Goal: Information Seeking & Learning: Learn about a topic

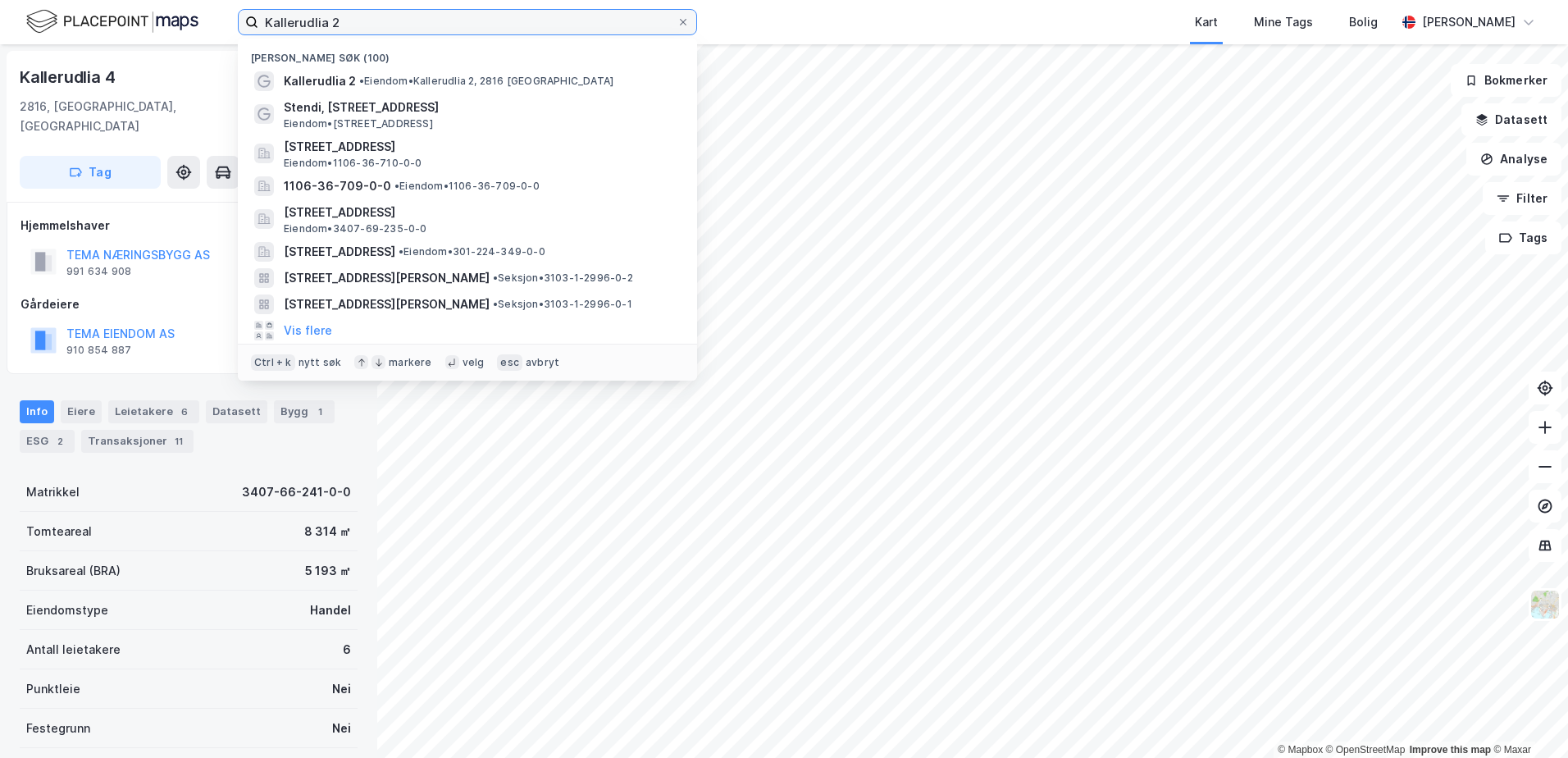
drag, startPoint x: 348, startPoint y: 19, endPoint x: 255, endPoint y: 18, distance: 93.0
click at [255, 18] on label "Kallerudlia 2" at bounding box center [468, 22] width 460 height 26
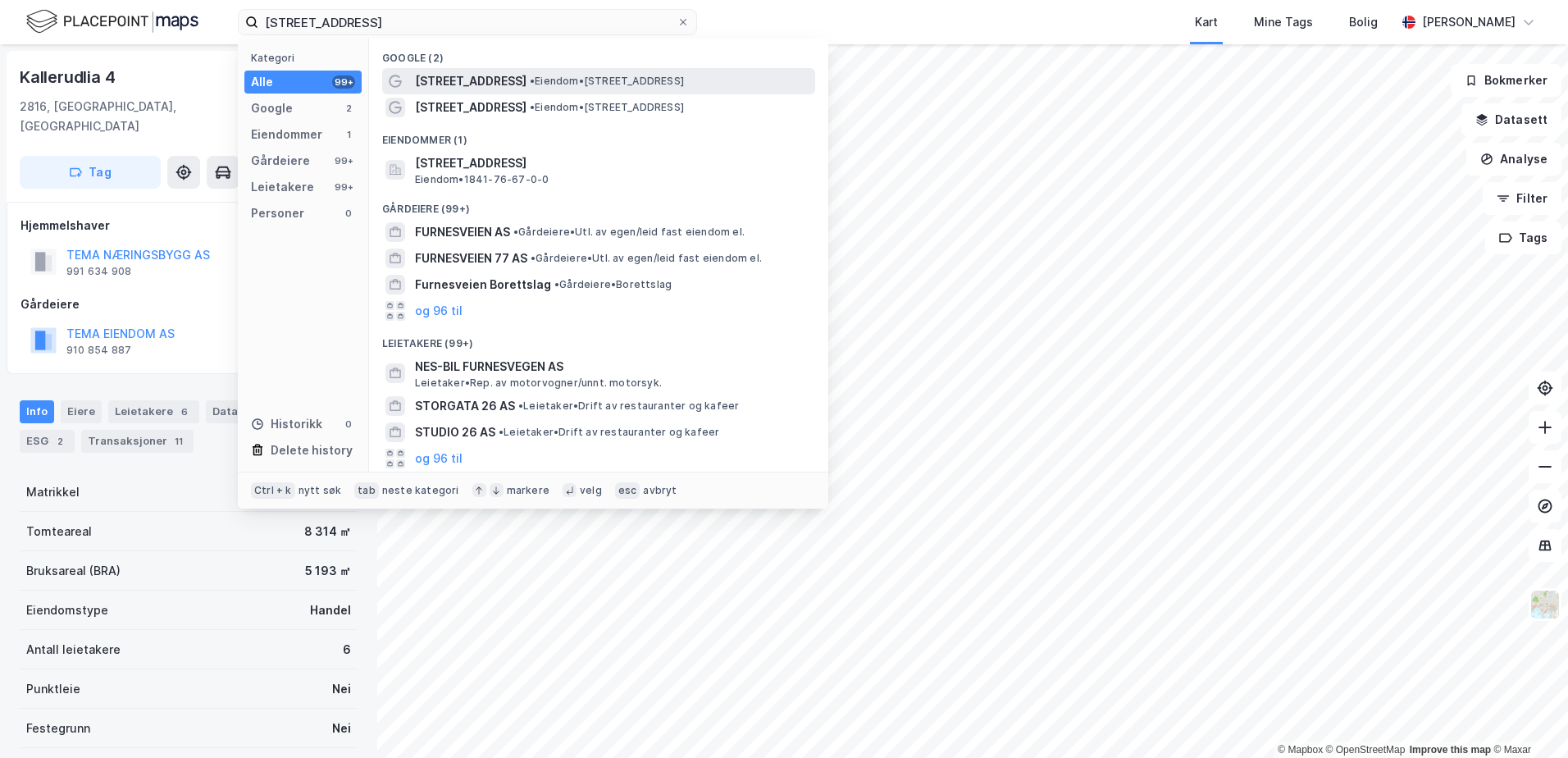
click at [530, 83] on span "• Eiendom • [STREET_ADDRESS]" at bounding box center [606, 81] width 154 height 13
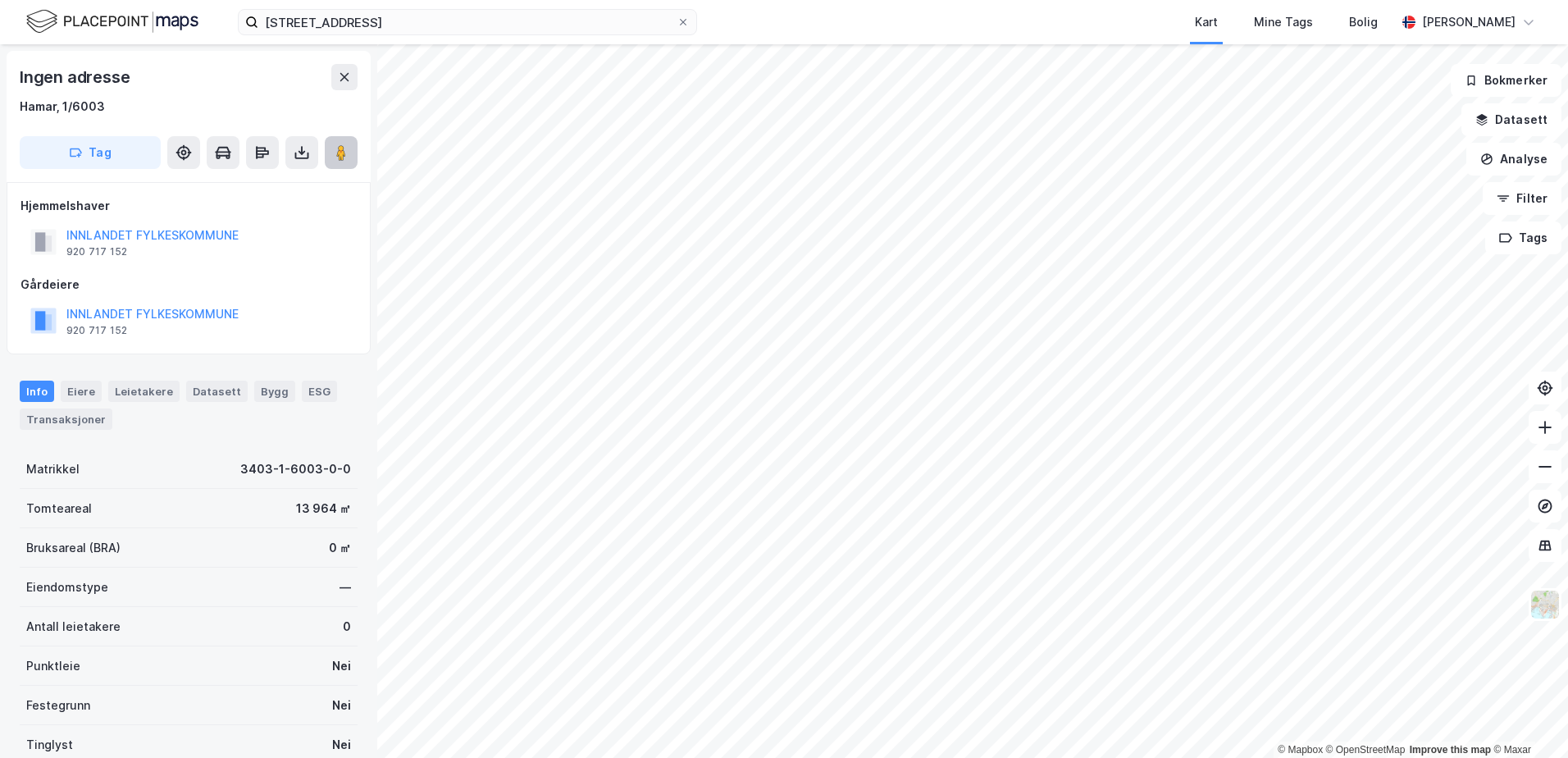
click at [341, 150] on image at bounding box center [341, 152] width 10 height 17
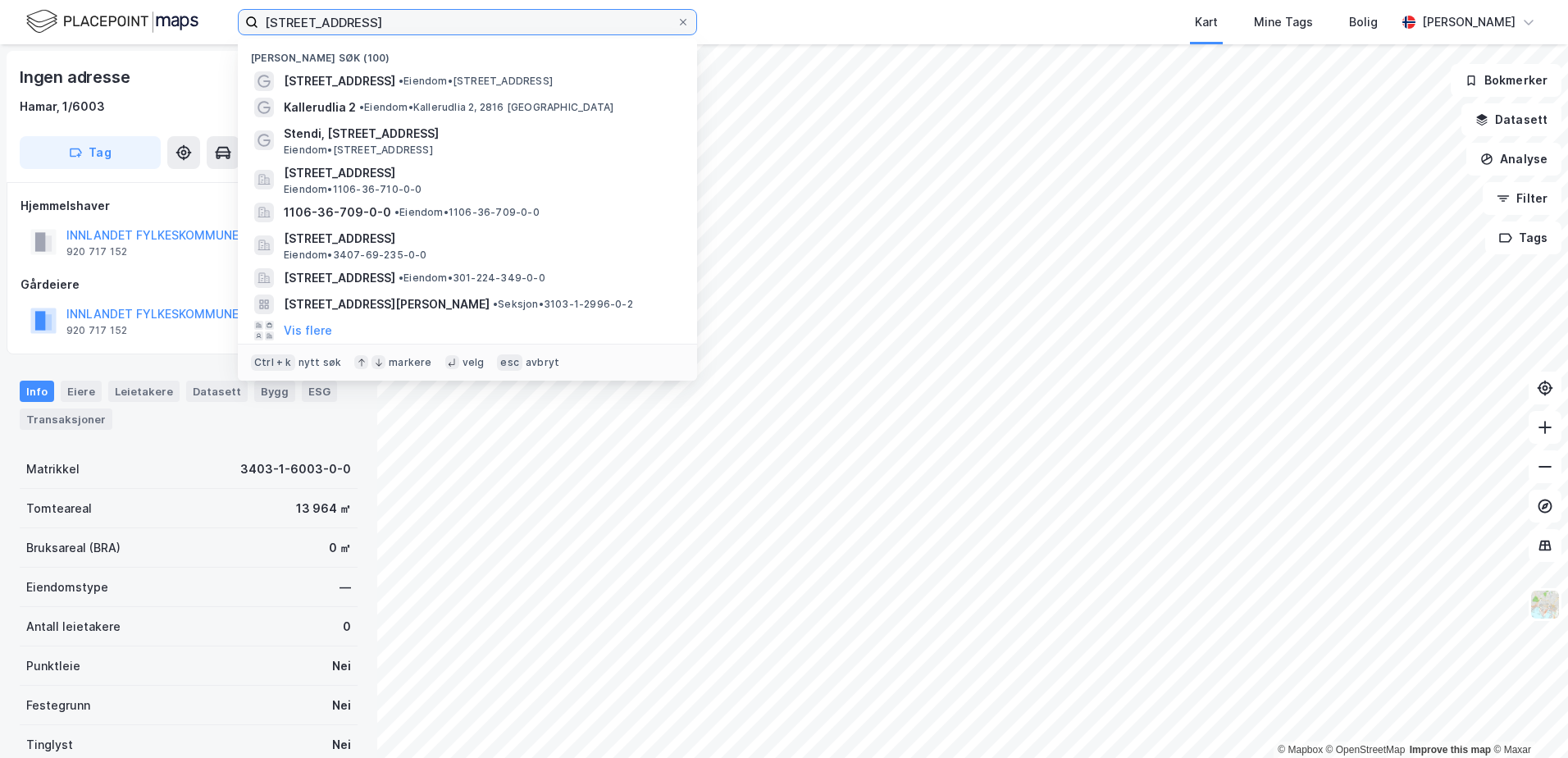
drag, startPoint x: 365, startPoint y: 21, endPoint x: 263, endPoint y: 15, distance: 102.2
click at [263, 15] on input "[STREET_ADDRESS]" at bounding box center [467, 22] width 418 height 25
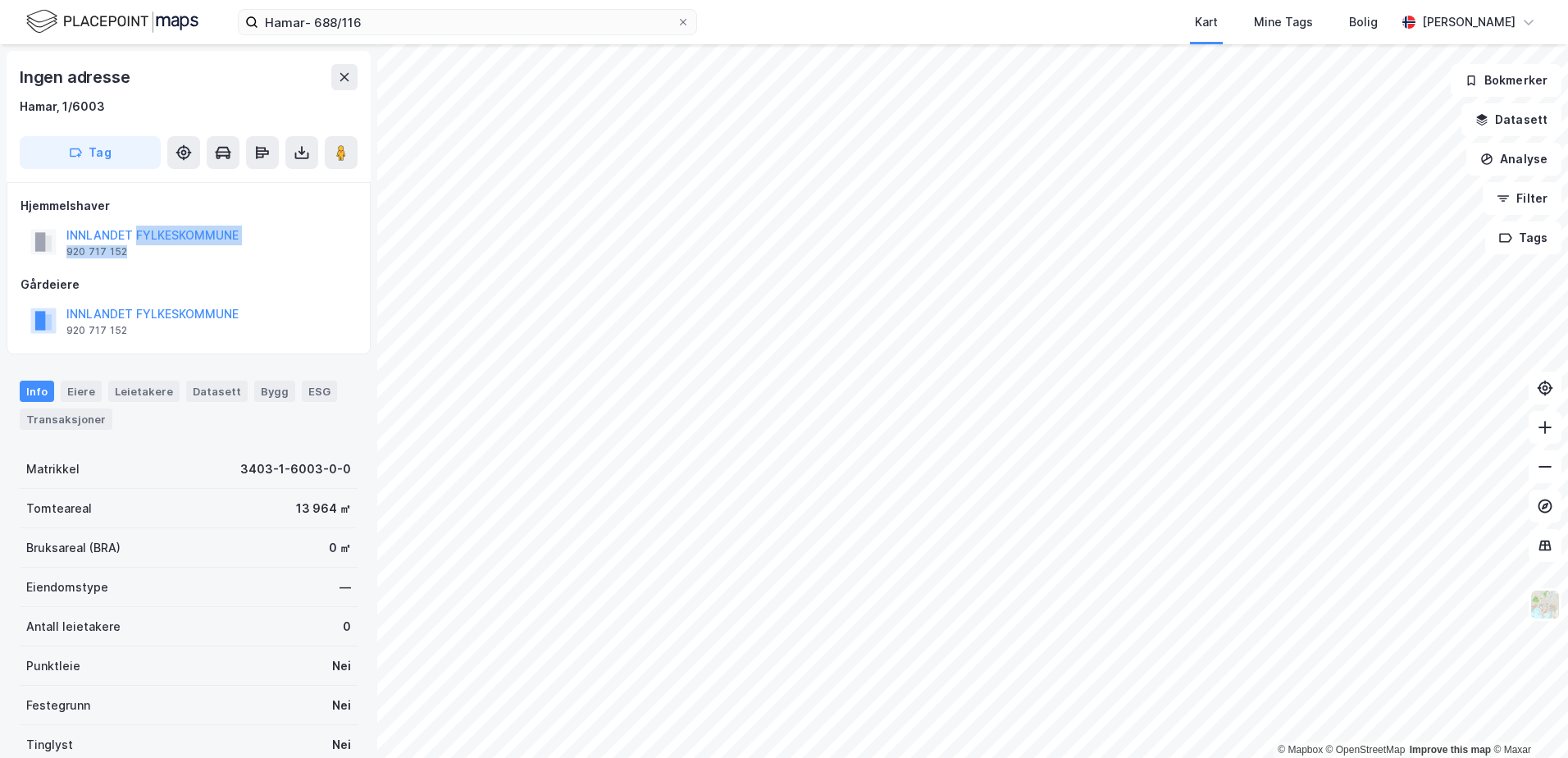
click at [136, 245] on div "INNLANDET FYLKESKOMMUNE 920 717 152" at bounding box center [152, 242] width 173 height 33
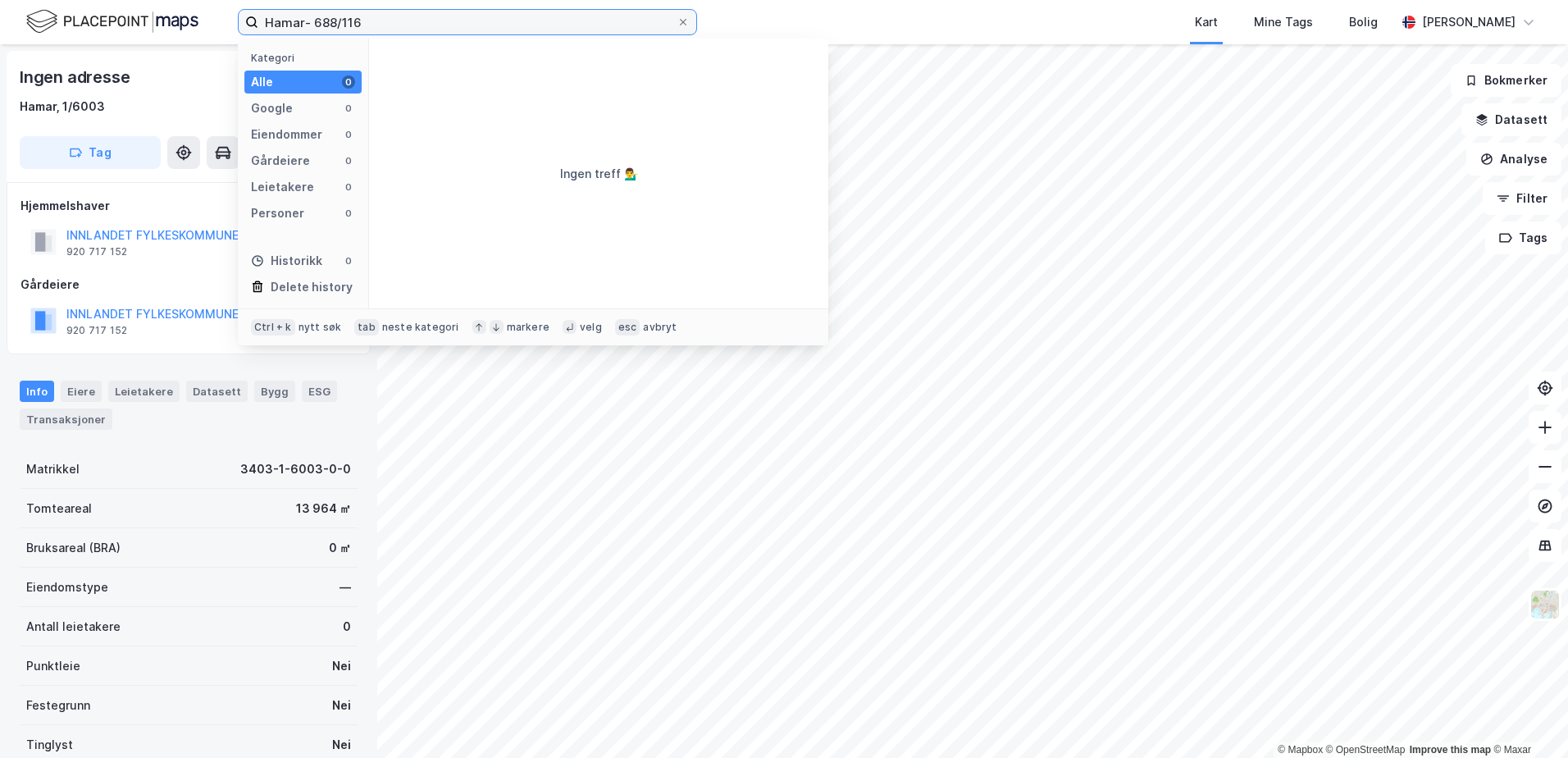
drag, startPoint x: 305, startPoint y: 22, endPoint x: 257, endPoint y: 19, distance: 48.1
click at [257, 19] on label "Hamar- 688/116" at bounding box center [468, 22] width 460 height 26
drag, startPoint x: 295, startPoint y: 20, endPoint x: 278, endPoint y: 18, distance: 17.1
click at [278, 18] on input "3403- 688/116" at bounding box center [467, 22] width 418 height 25
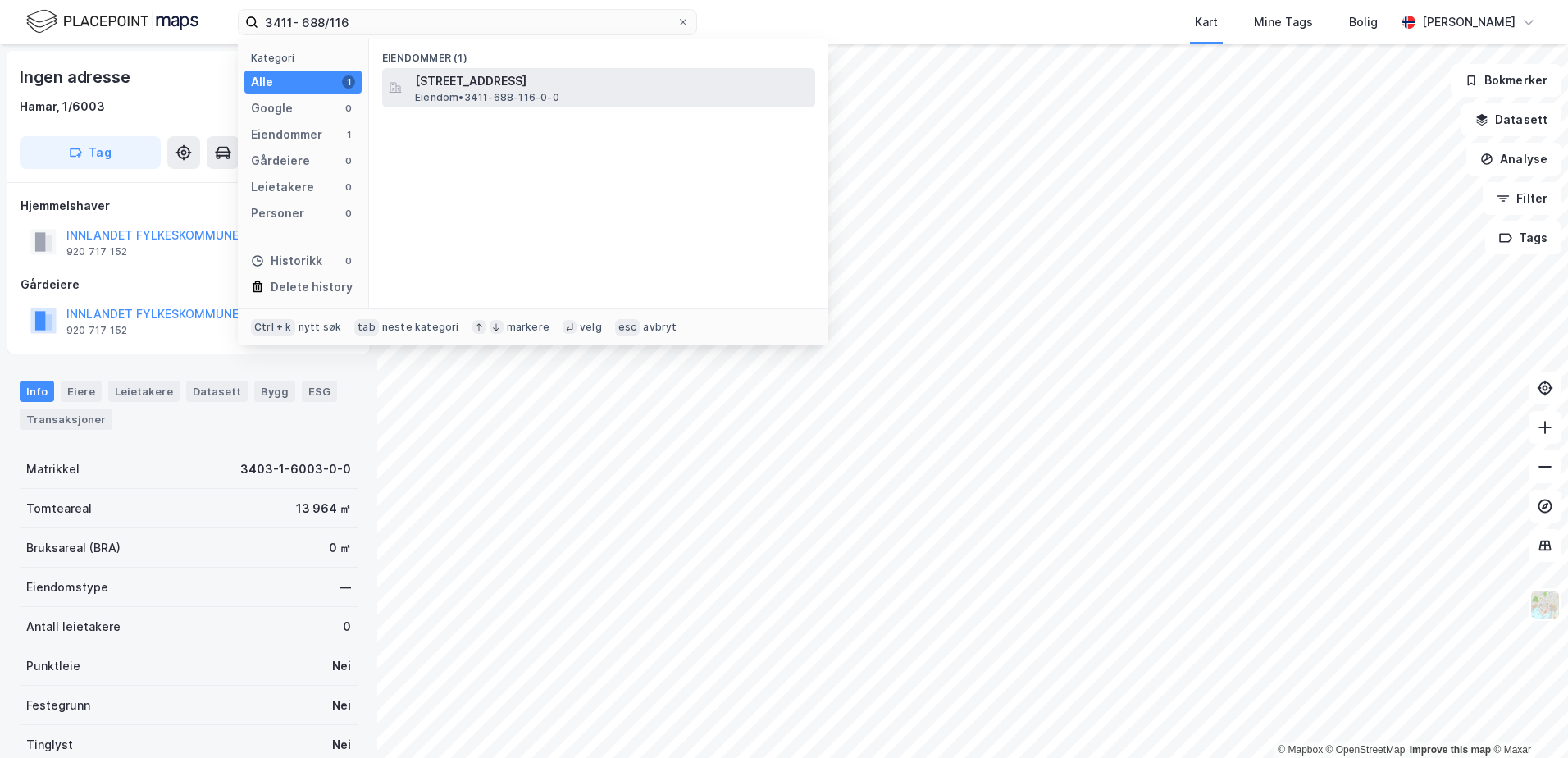
click at [541, 90] on span "[STREET_ADDRESS]" at bounding box center [612, 80] width 394 height 19
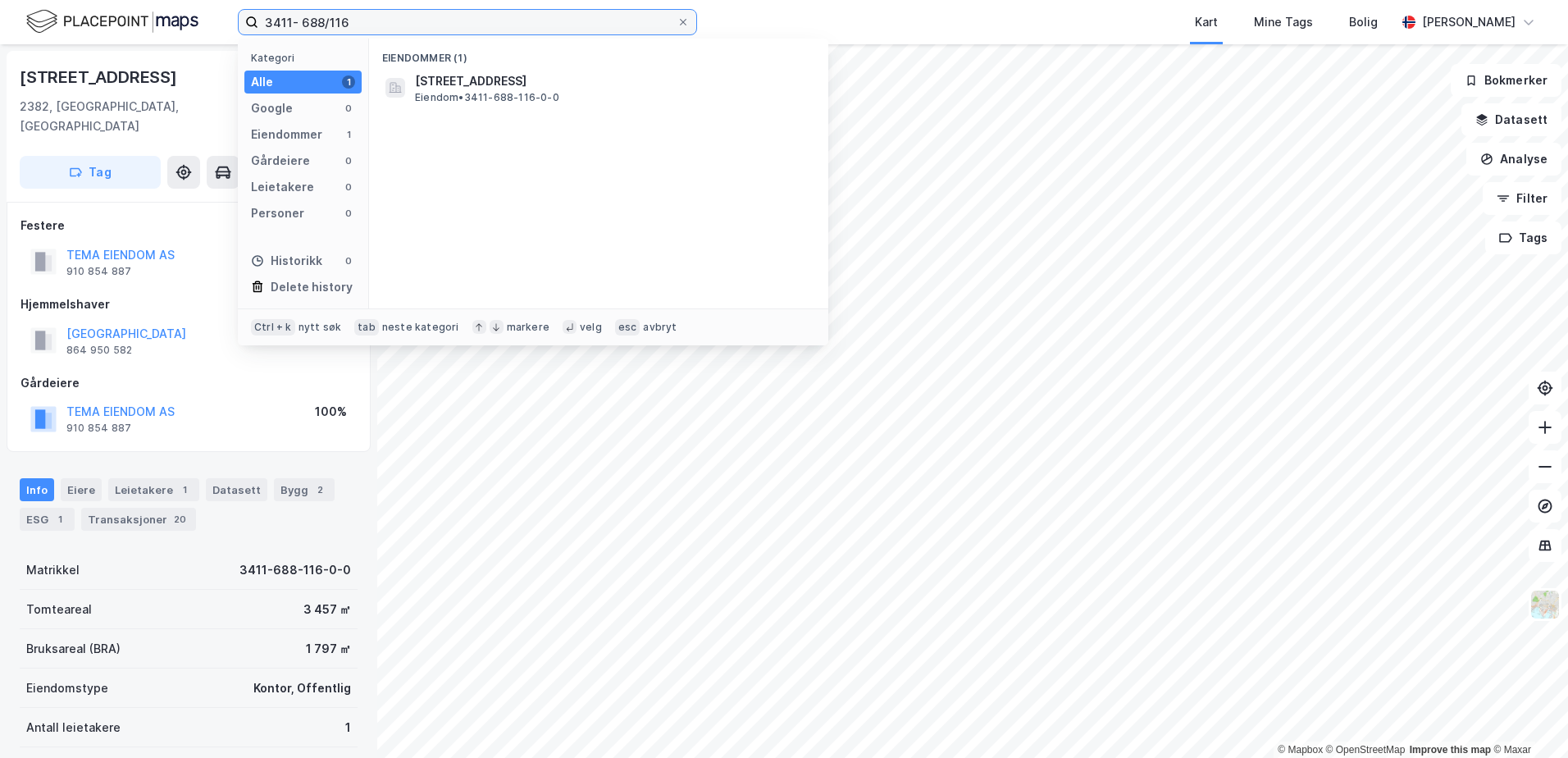
drag, startPoint x: 356, startPoint y: 21, endPoint x: 337, endPoint y: 18, distance: 19.2
click at [337, 18] on input "3411- 688/116" at bounding box center [467, 22] width 418 height 25
click at [336, 20] on input "3411- 688/1126" at bounding box center [467, 22] width 418 height 25
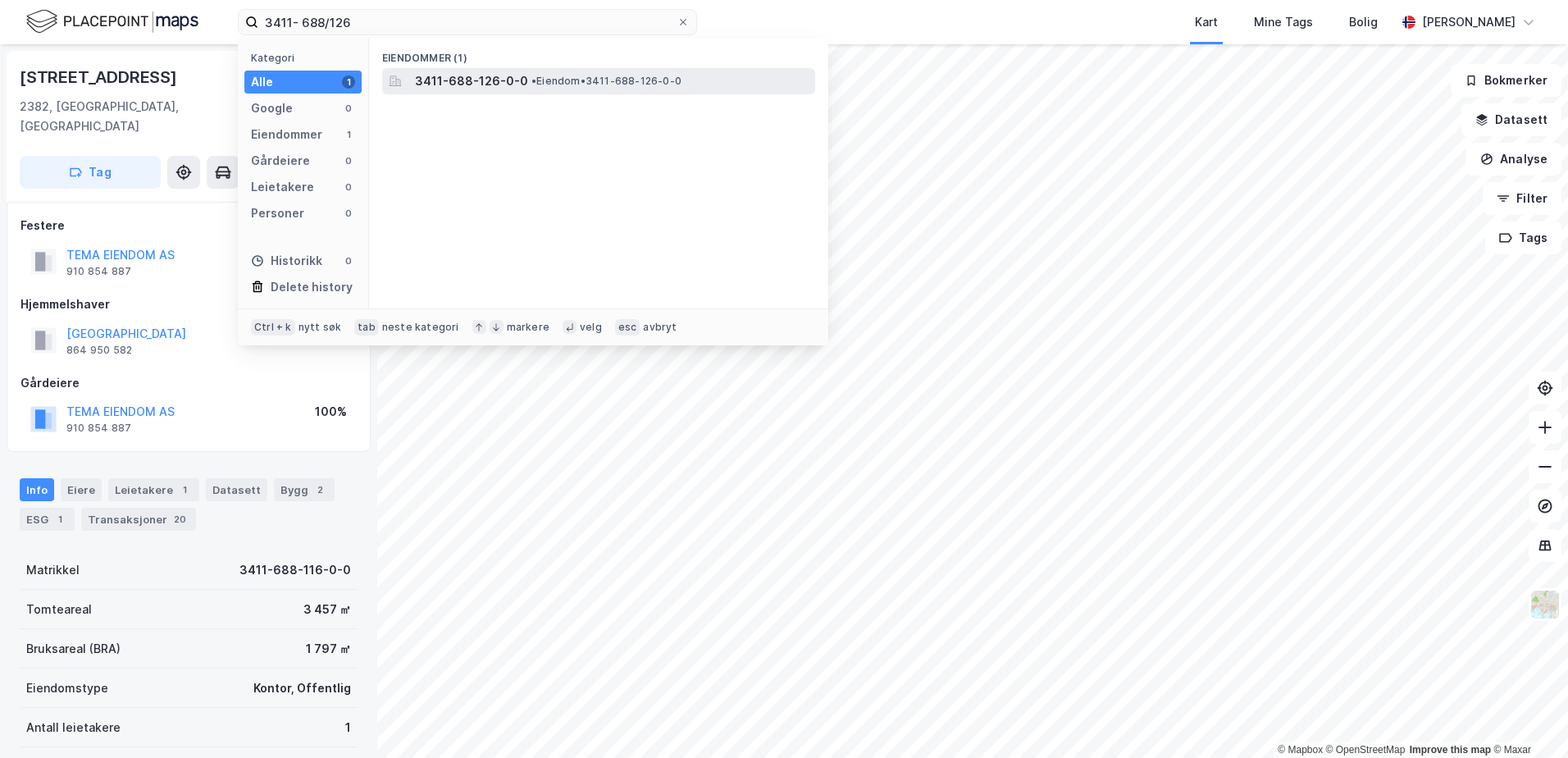
click at [478, 88] on span "3411-688-126-0-0" at bounding box center [472, 80] width 114 height 19
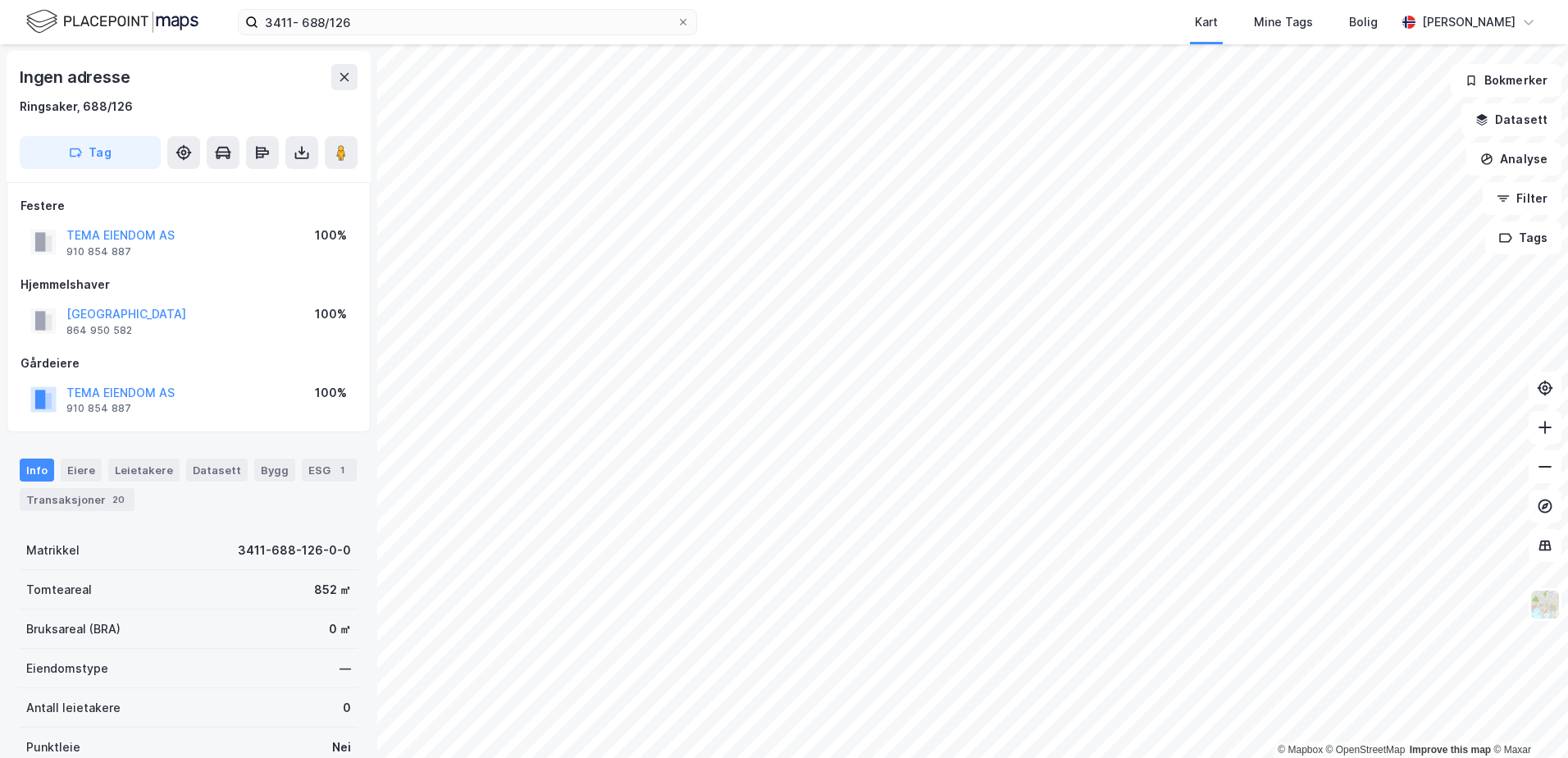
scroll to position [4, 0]
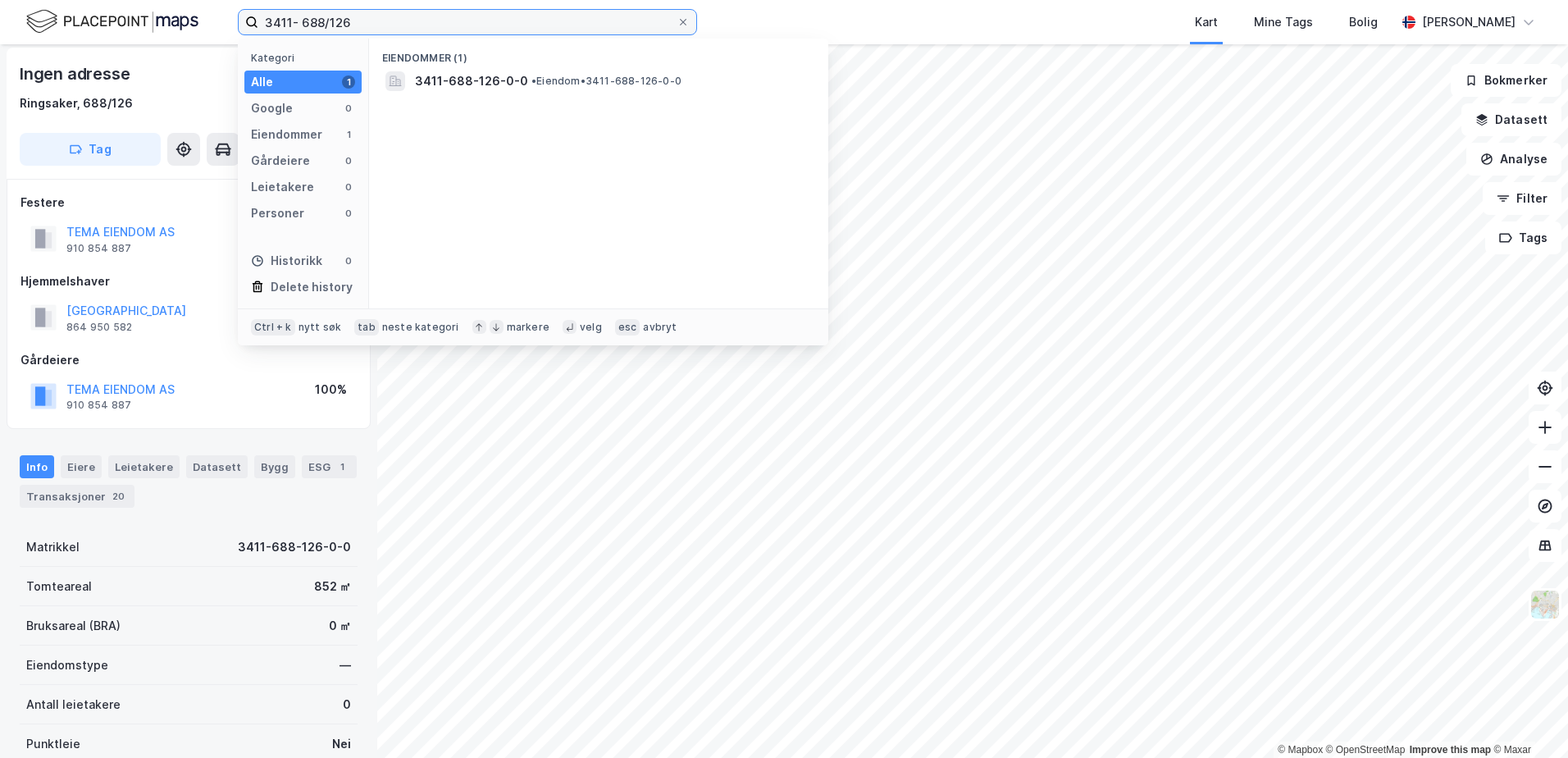
drag, startPoint x: 352, startPoint y: 25, endPoint x: 333, endPoint y: 23, distance: 19.1
click at [333, 23] on input "3411- 688/126" at bounding box center [467, 22] width 418 height 25
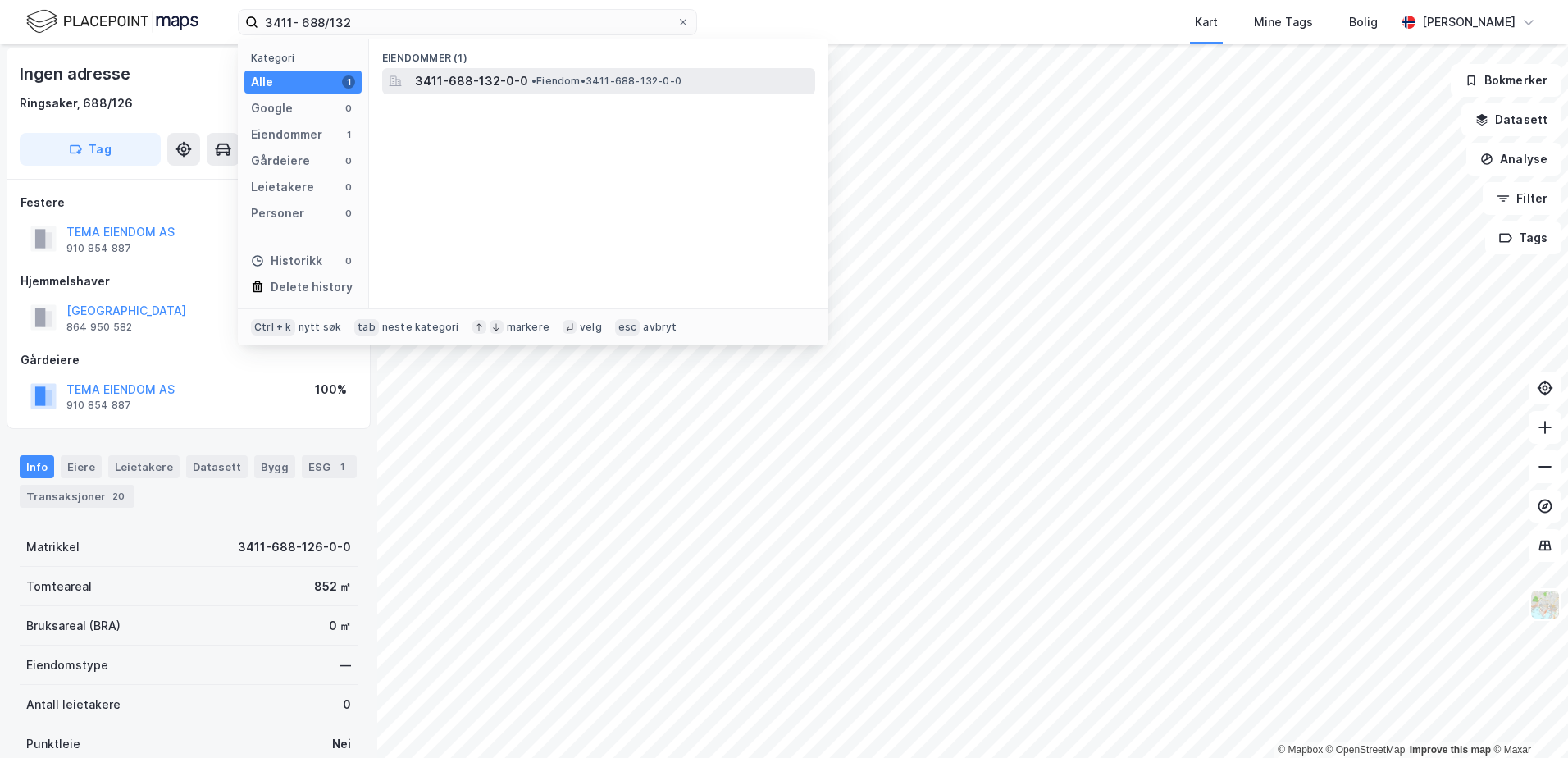
click at [473, 82] on span "3411-688-132-0-0" at bounding box center [472, 80] width 114 height 19
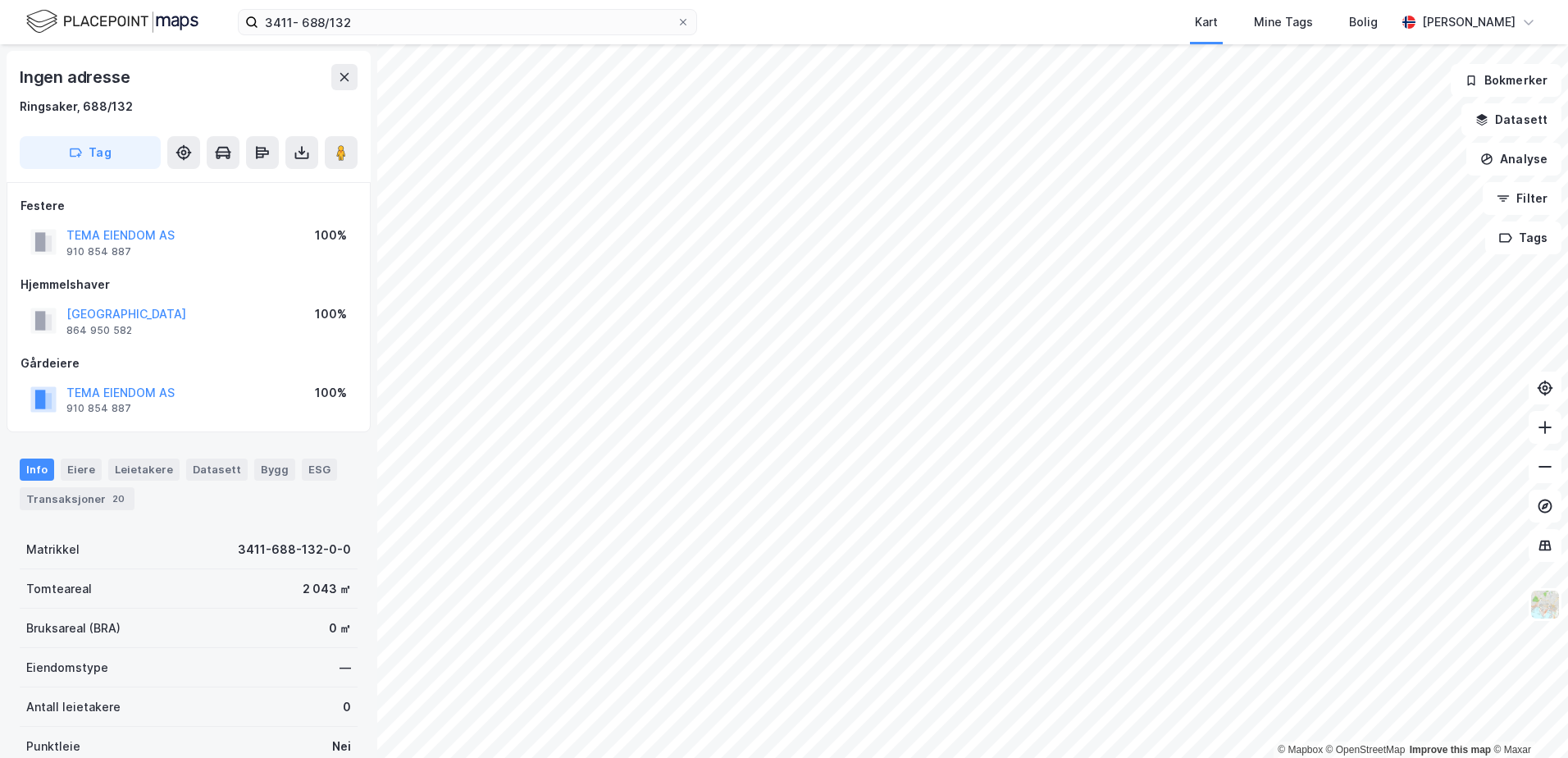
scroll to position [4, 0]
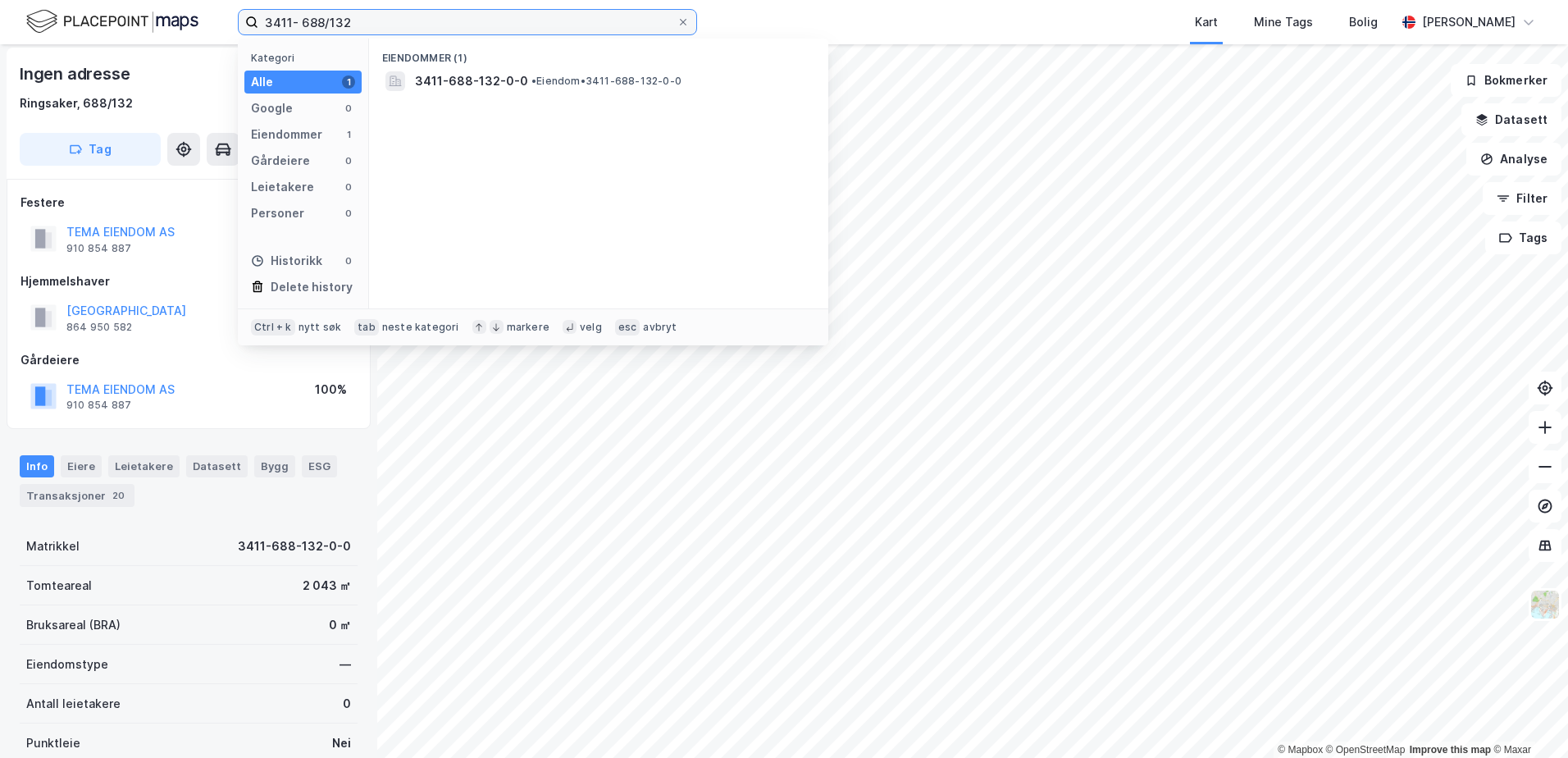
drag, startPoint x: 356, startPoint y: 25, endPoint x: 335, endPoint y: 23, distance: 21.1
click at [335, 23] on input "3411- 688/132" at bounding box center [467, 22] width 418 height 25
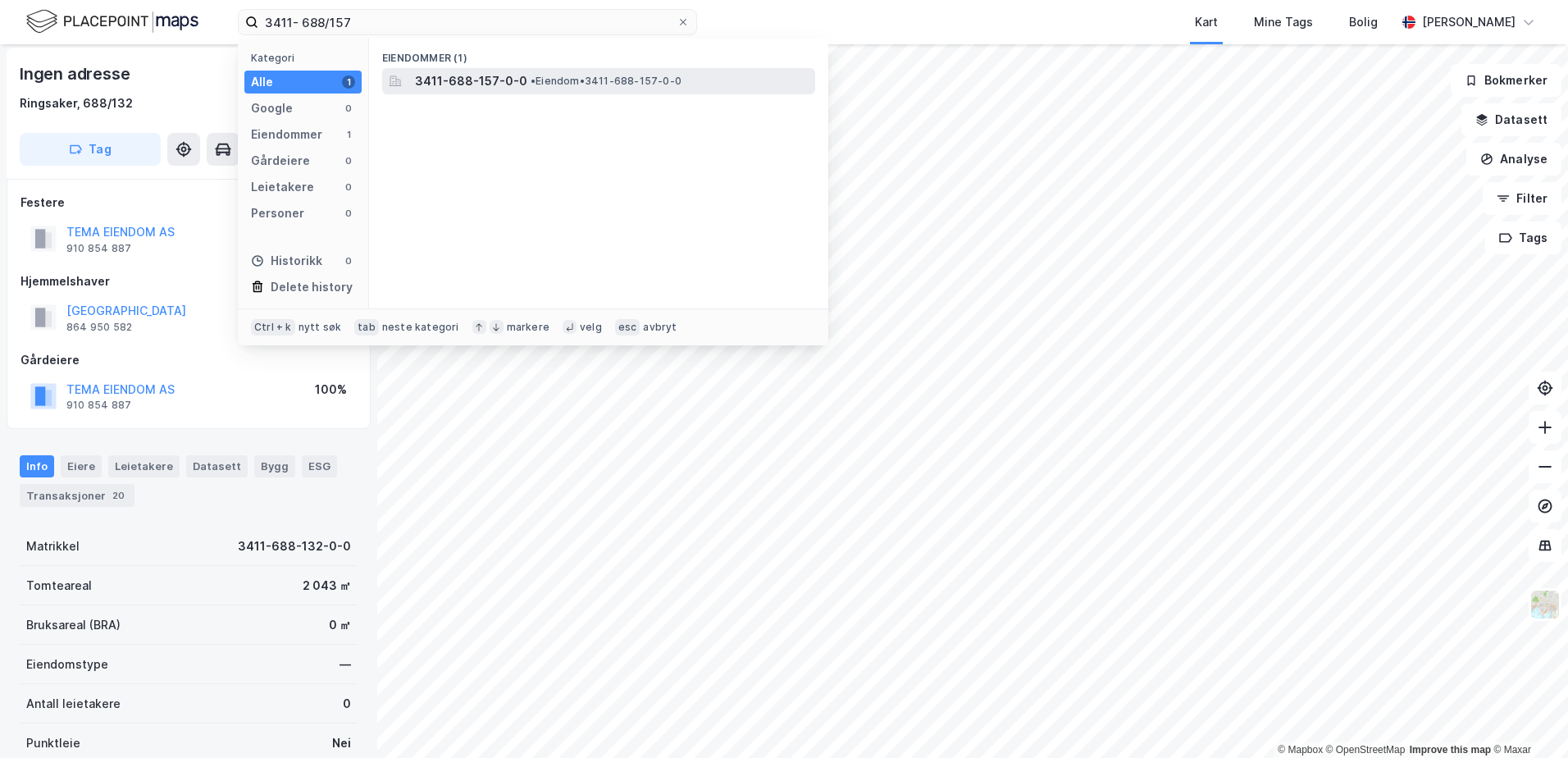
click at [512, 78] on span "3411-688-157-0-0" at bounding box center [472, 80] width 113 height 19
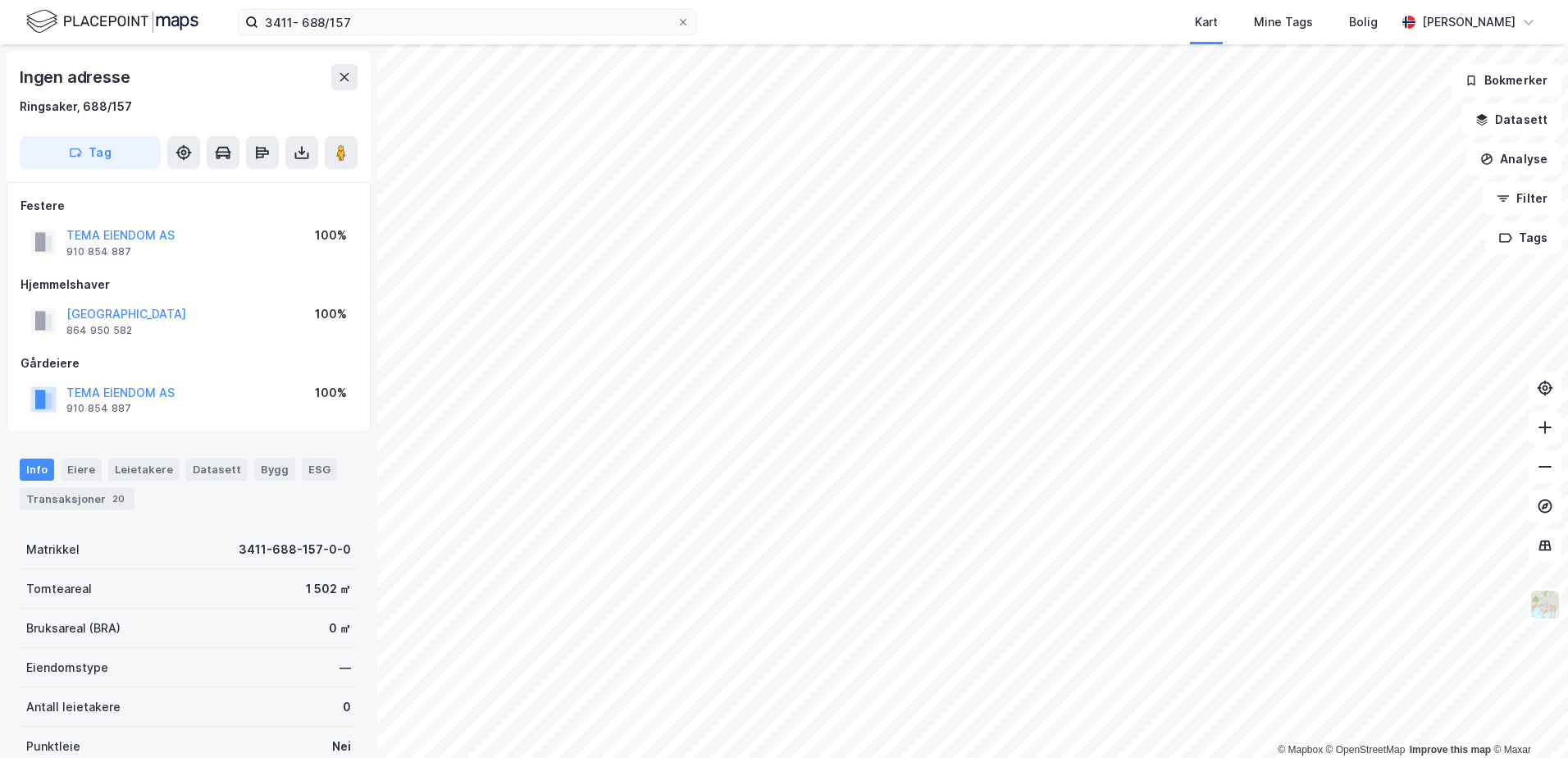
scroll to position [4, 0]
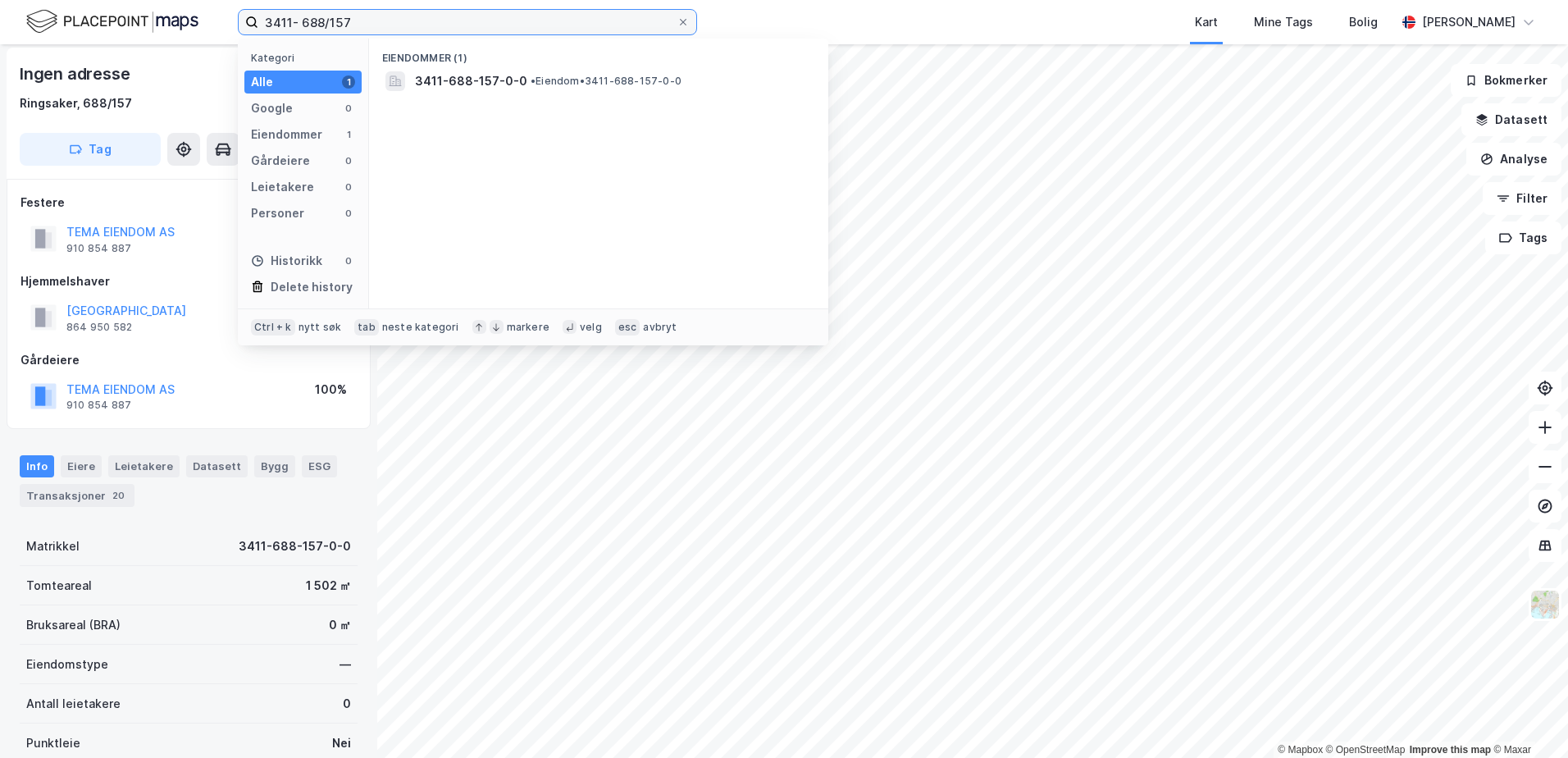
drag, startPoint x: 356, startPoint y: 26, endPoint x: 302, endPoint y: 24, distance: 54.0
click at [302, 24] on input "3411- 688/157" at bounding box center [467, 22] width 418 height 25
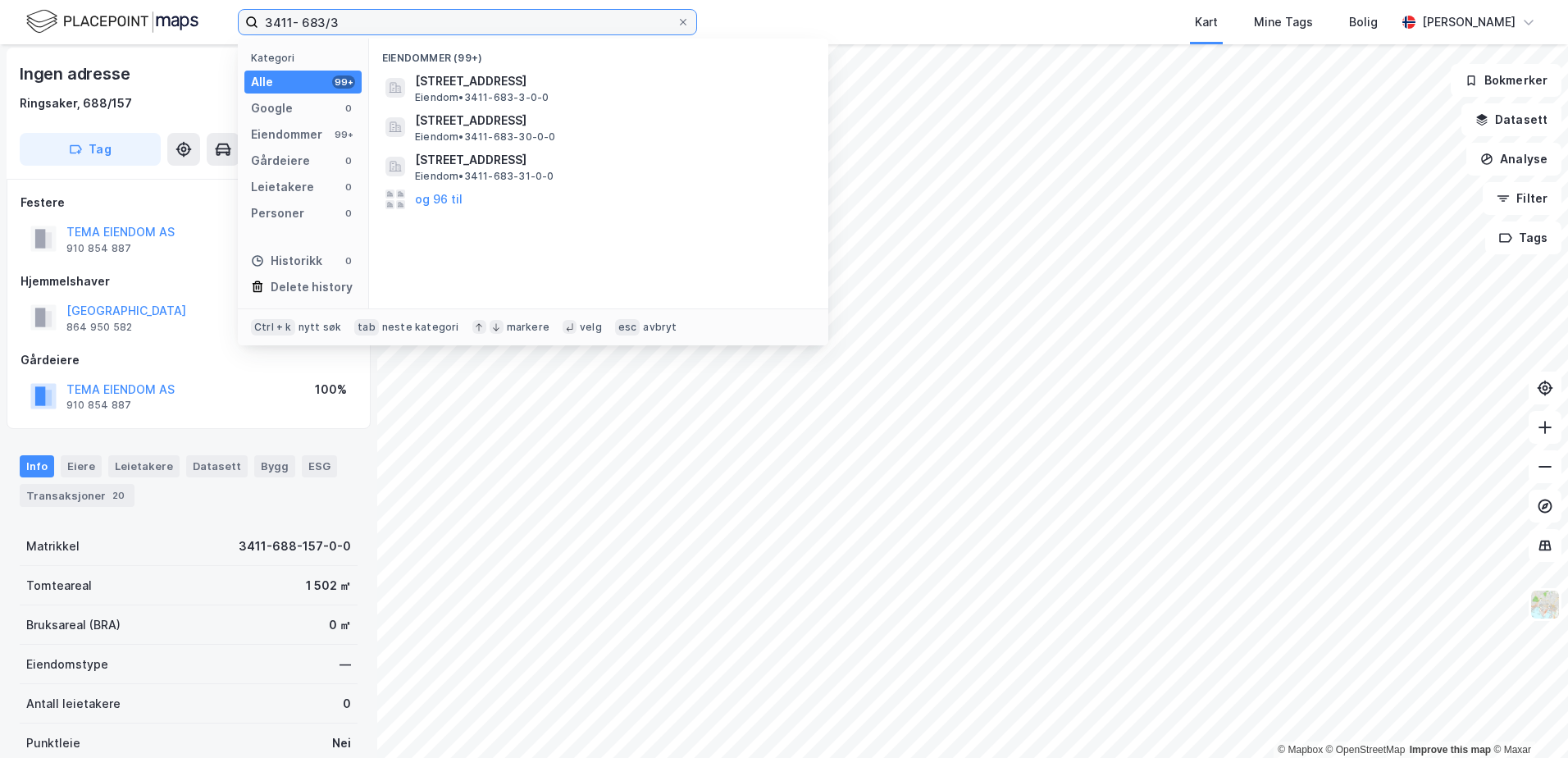
drag, startPoint x: 343, startPoint y: 20, endPoint x: 275, endPoint y: 26, distance: 68.3
click at [275, 26] on input "3411- 683/3" at bounding box center [467, 22] width 418 height 25
click at [394, 21] on input "3411- 683/3" at bounding box center [467, 22] width 418 height 25
drag, startPoint x: 354, startPoint y: 18, endPoint x: 214, endPoint y: 18, distance: 140.0
click at [221, 18] on div "3411- 683/3 Kategori Alle 99+ Google 0 Eiendommer 99+ Gårdeiere 0 Leietakere 0 …" at bounding box center [784, 22] width 1568 height 44
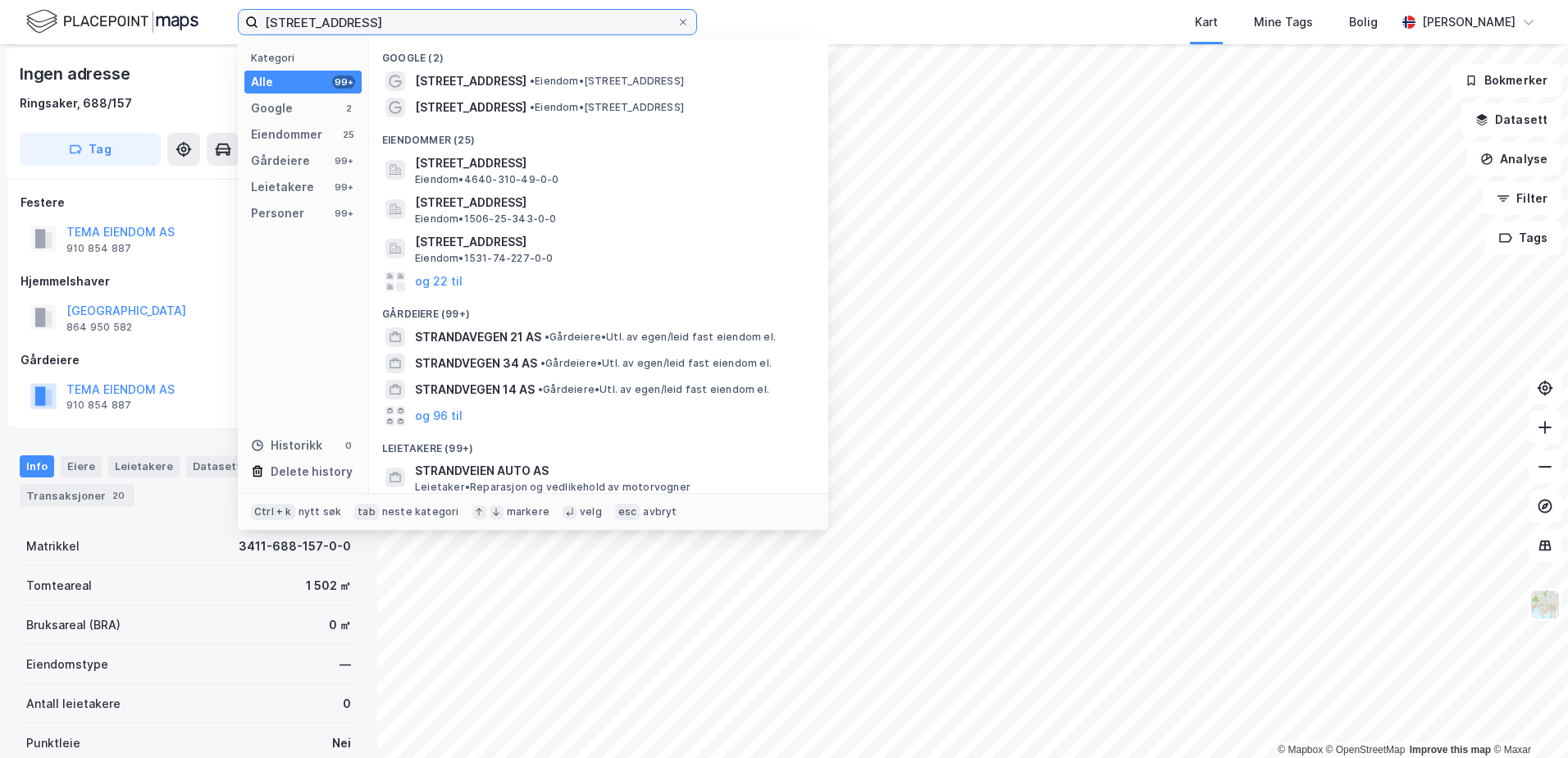
click at [355, 22] on input "[STREET_ADDRESS]" at bounding box center [467, 22] width 418 height 25
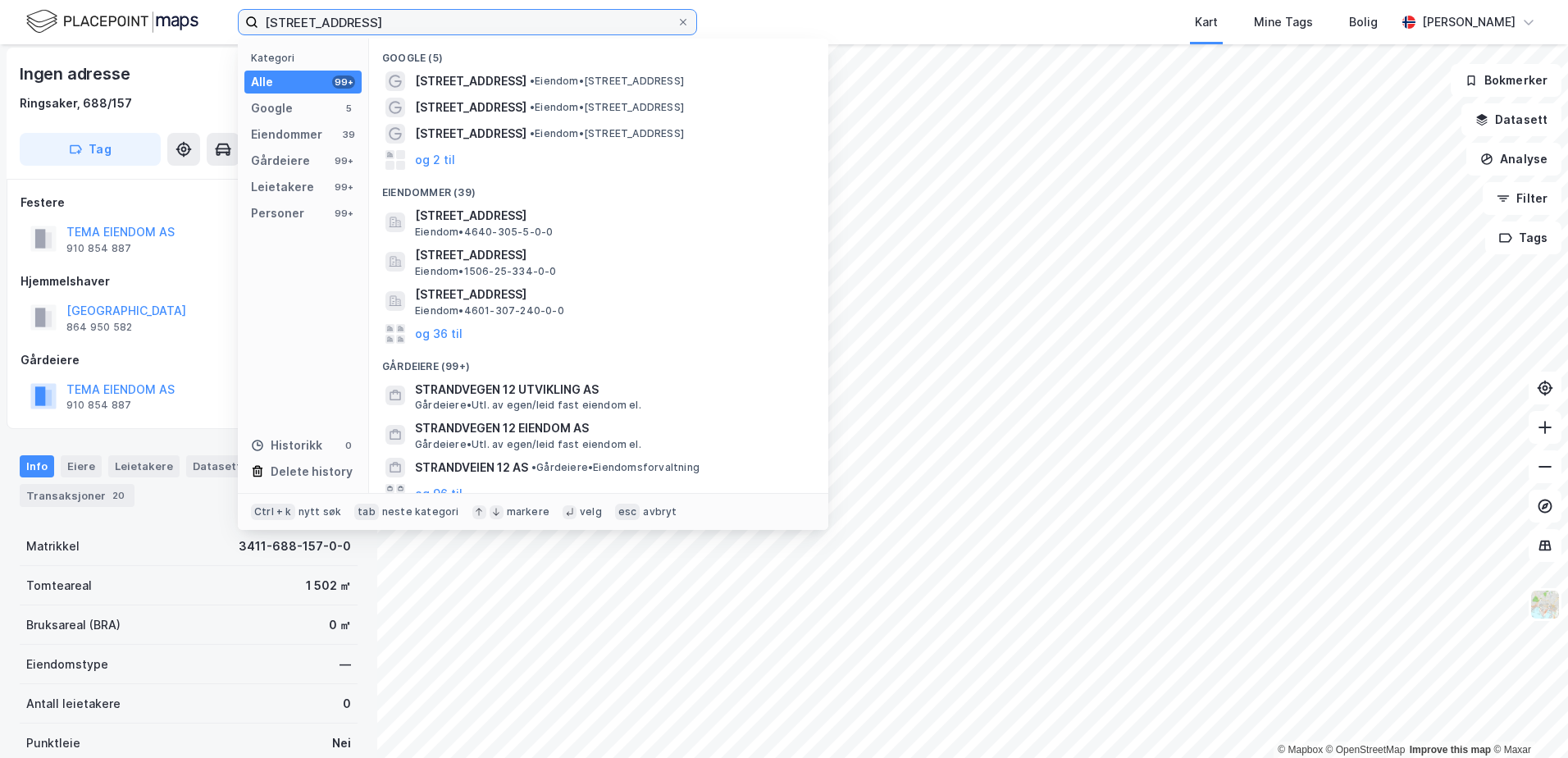
click at [355, 20] on input "[STREET_ADDRESS]" at bounding box center [467, 22] width 418 height 25
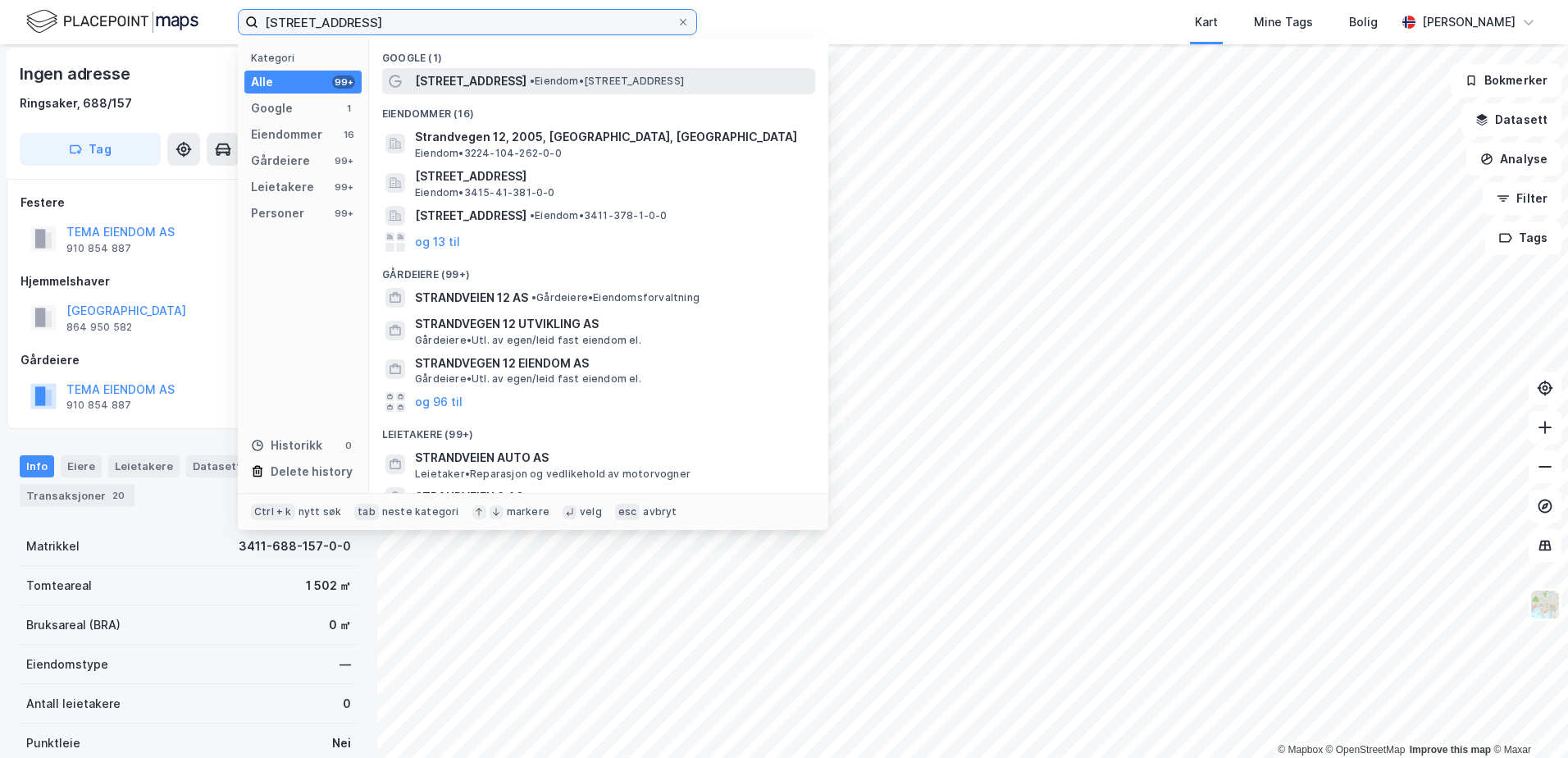
type input "[STREET_ADDRESS]"
click at [530, 84] on span "•" at bounding box center [532, 80] width 5 height 12
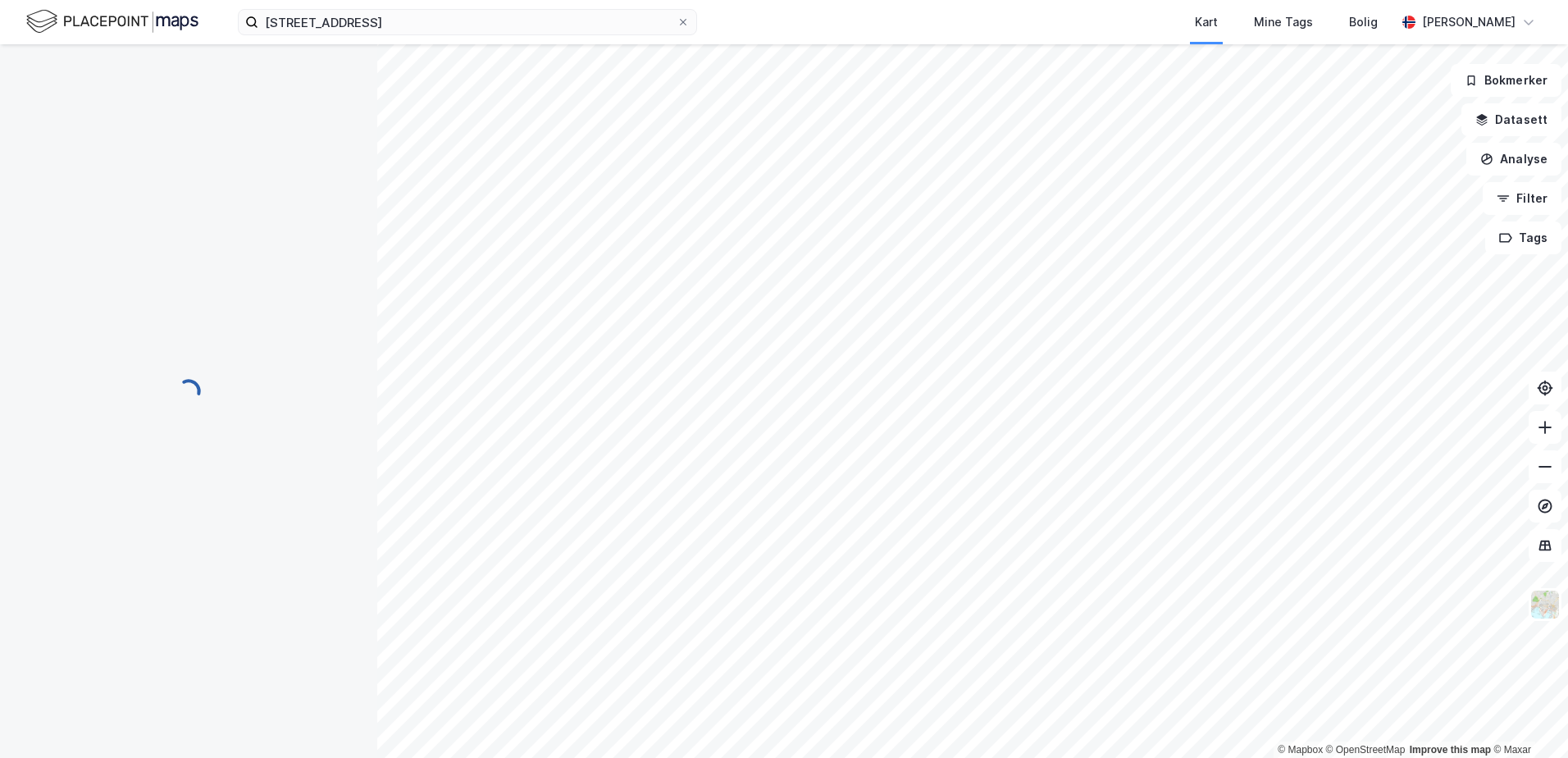
scroll to position [4, 0]
